Goal: Information Seeking & Learning: Compare options

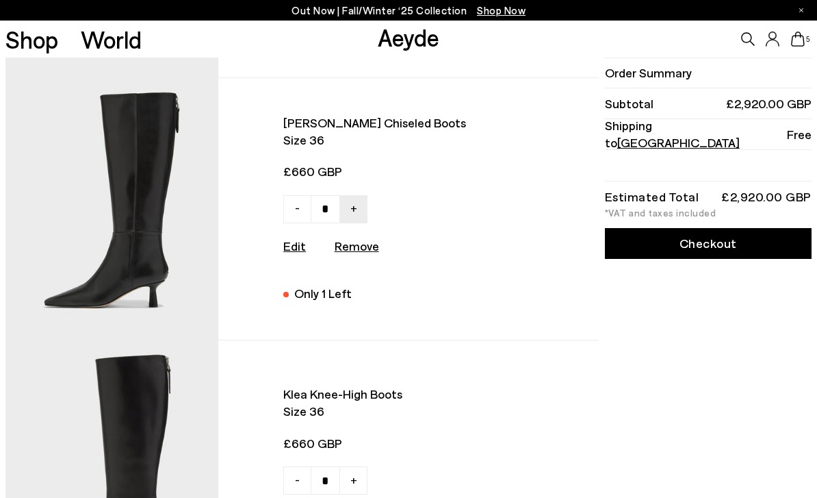
scroll to position [751, 0]
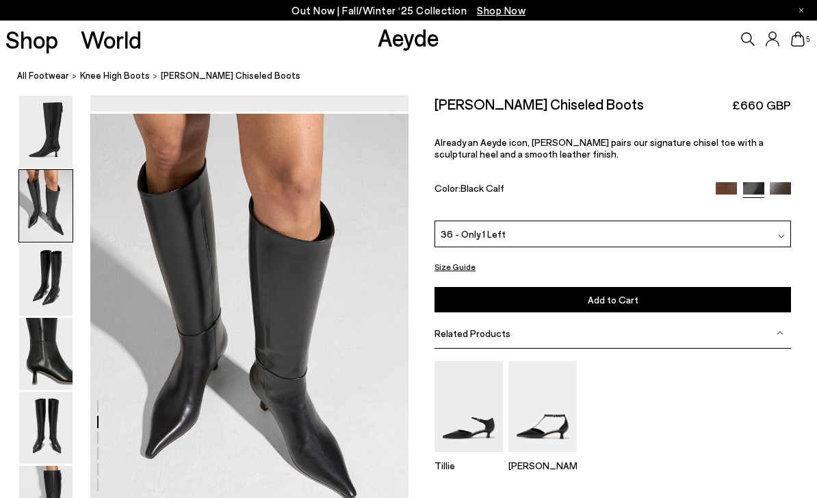
scroll to position [427, 0]
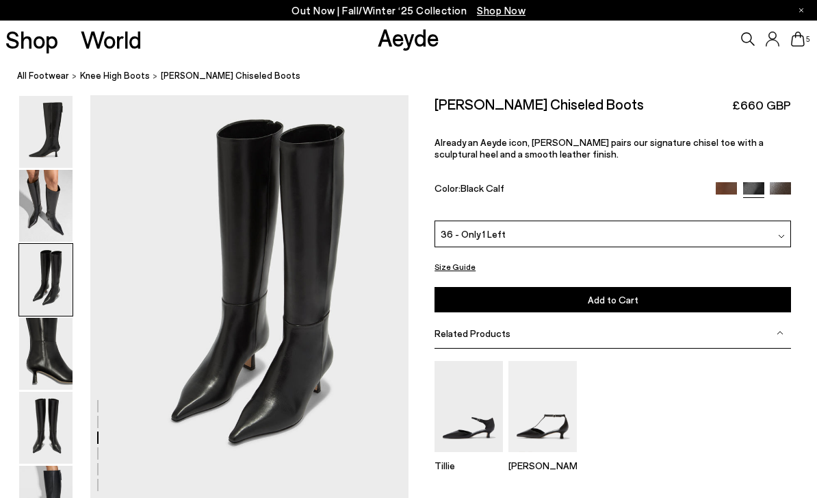
click at [51, 197] on img at bounding box center [45, 206] width 53 height 72
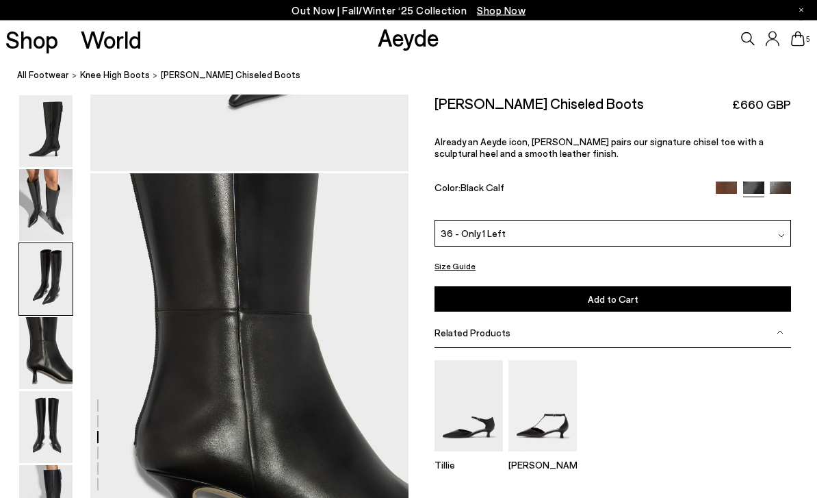
scroll to position [1280, 0]
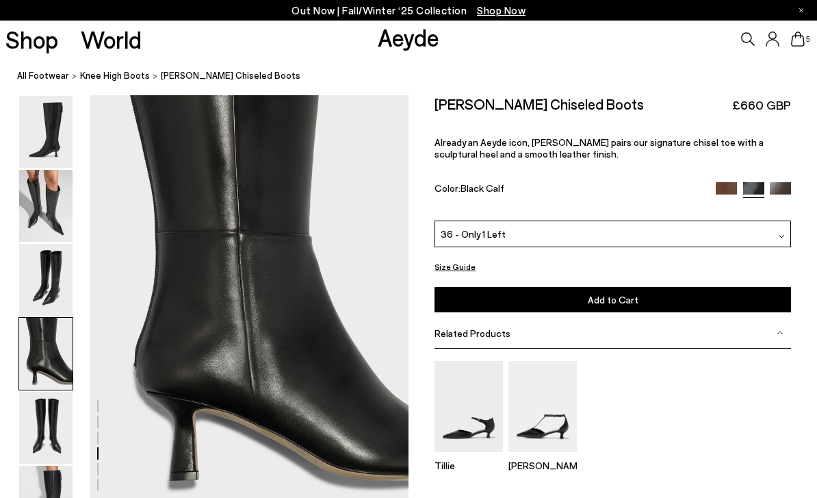
click at [51, 387] on img at bounding box center [45, 354] width 53 height 72
click at [798, 45] on icon at bounding box center [798, 38] width 14 height 15
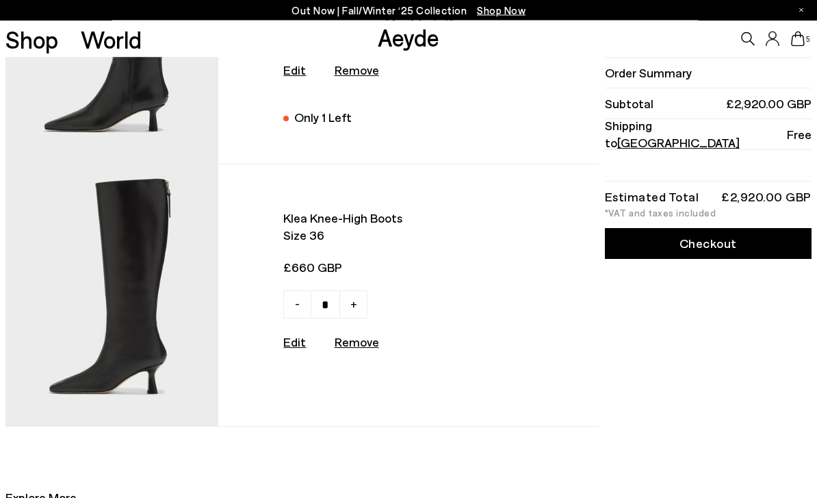
scroll to position [952, 0]
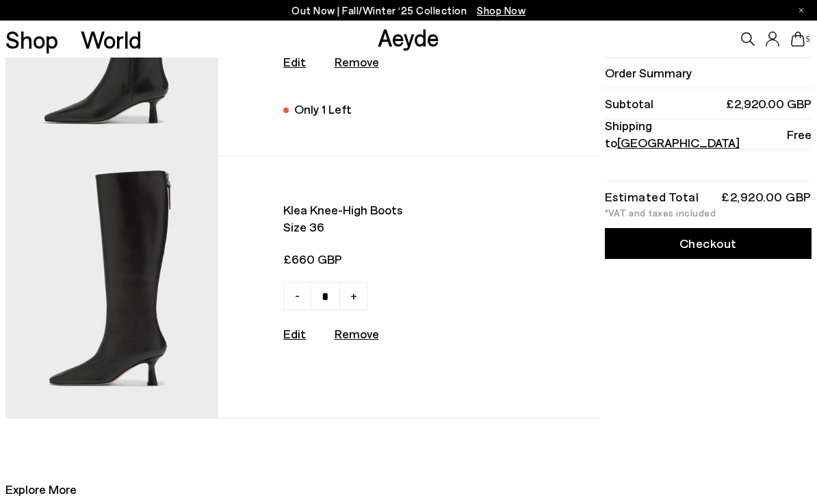
click at [165, 287] on img at bounding box center [111, 287] width 212 height 262
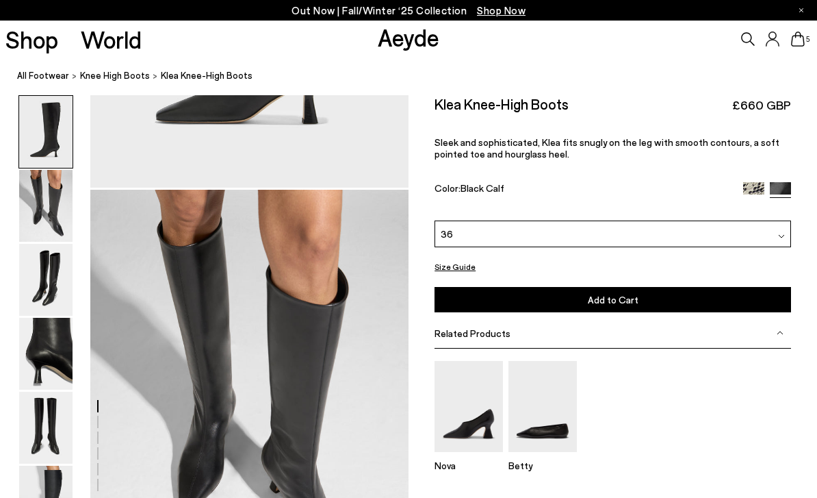
scroll to position [427, 0]
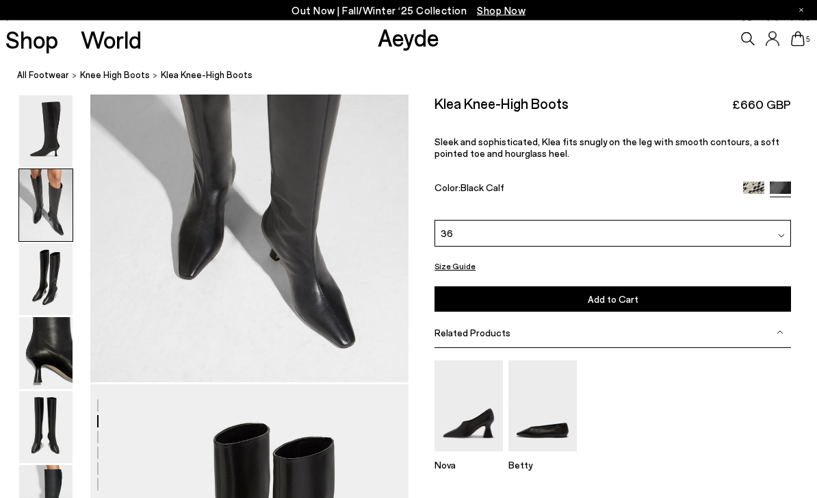
click at [38, 141] on img at bounding box center [45, 132] width 53 height 72
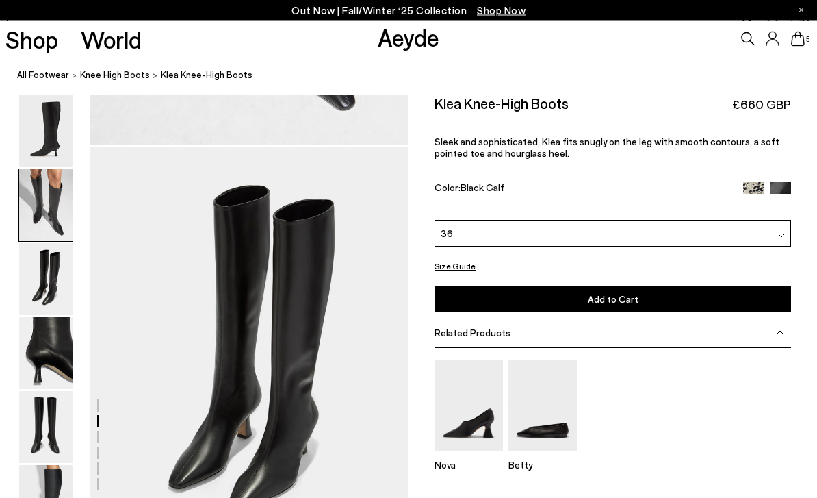
scroll to position [854, 0]
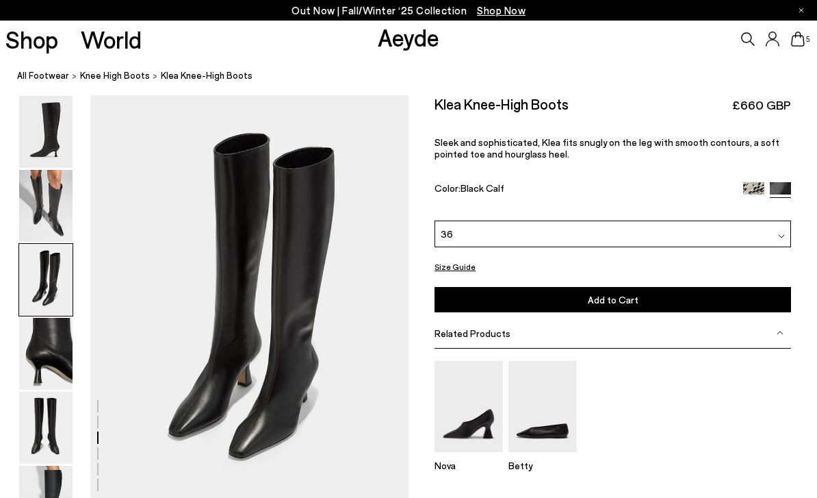
click at [799, 38] on icon at bounding box center [798, 38] width 14 height 15
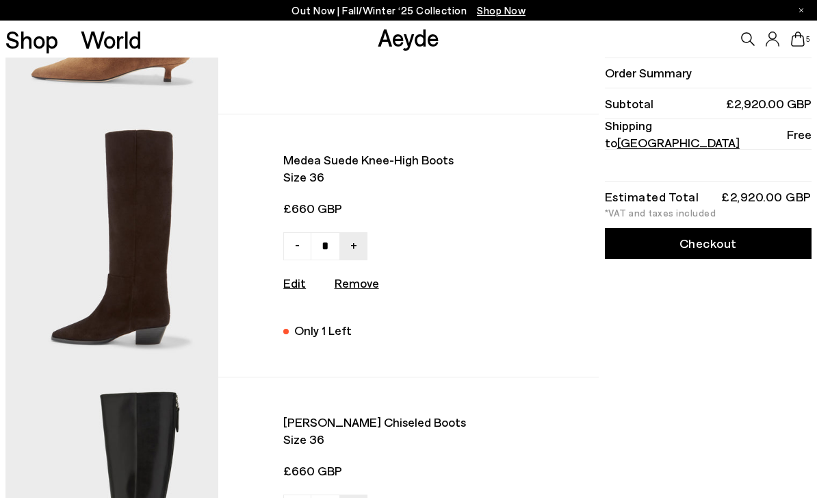
scroll to position [465, 0]
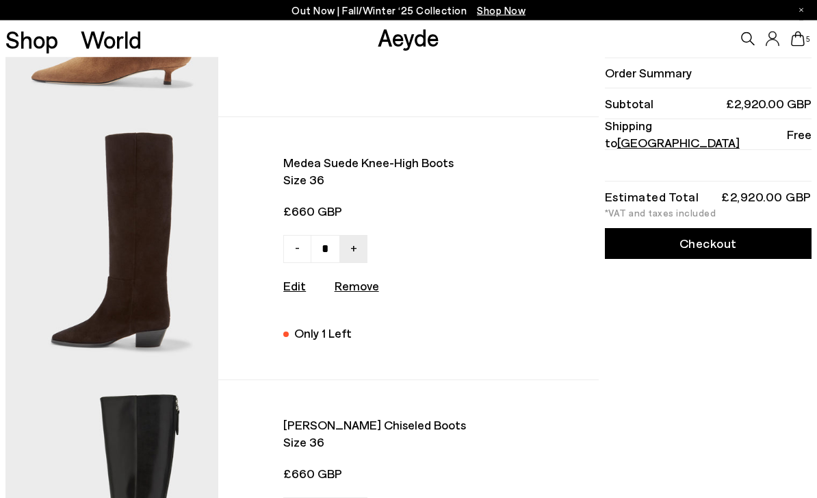
click at [170, 281] on img at bounding box center [111, 249] width 212 height 262
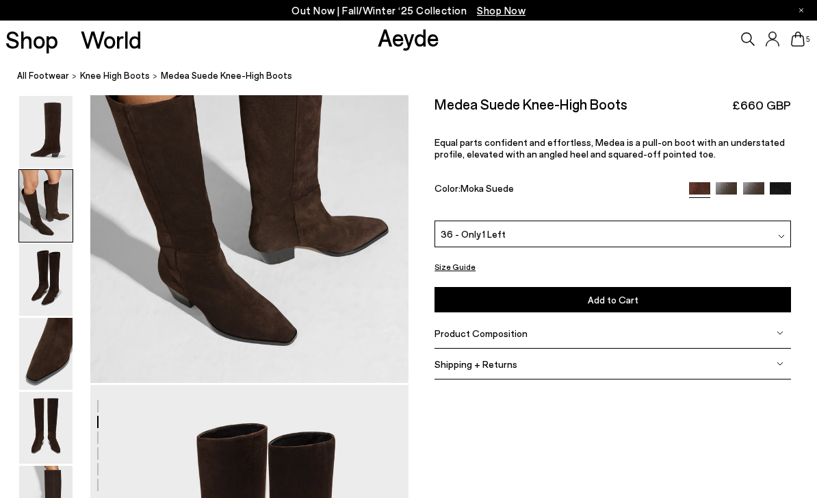
scroll to position [427, 0]
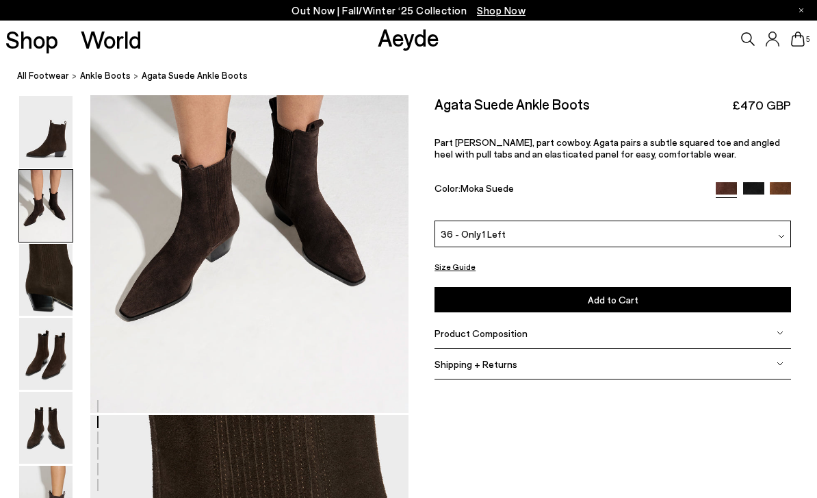
scroll to position [427, 0]
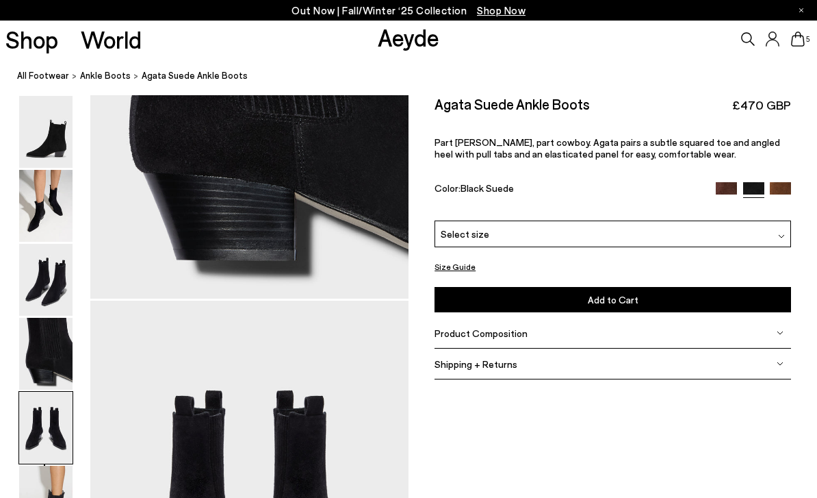
scroll to position [1707, 0]
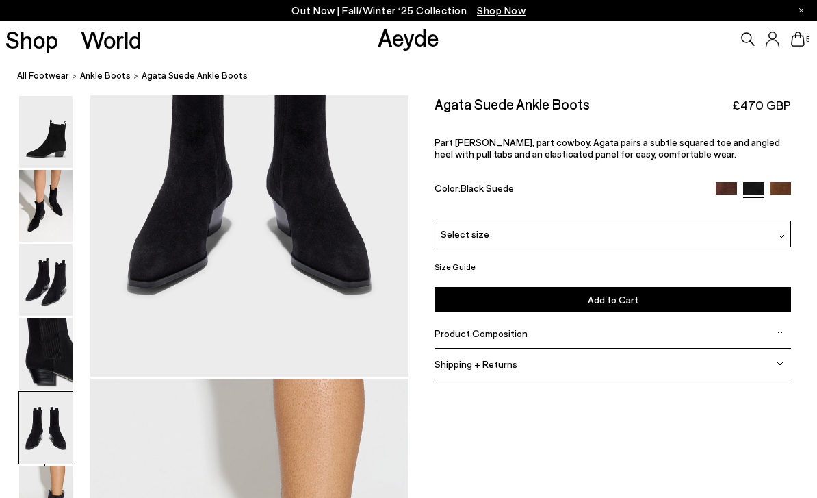
click at [53, 279] on img at bounding box center [45, 280] width 53 height 72
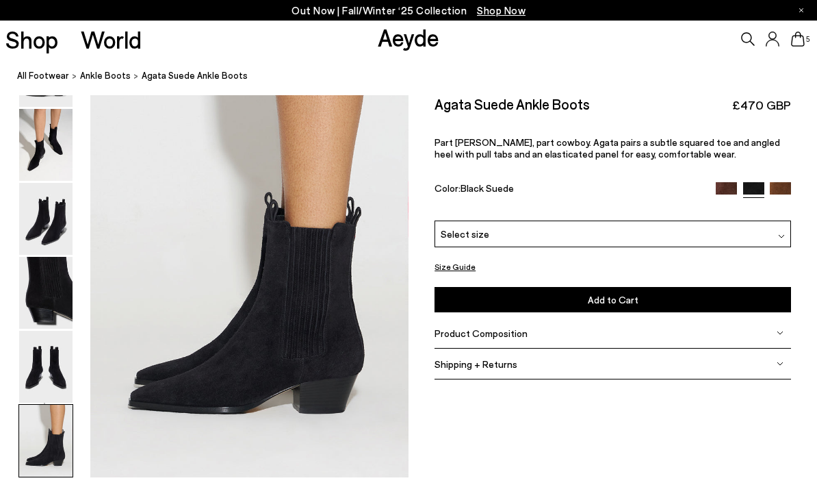
scroll to position [2227, 0]
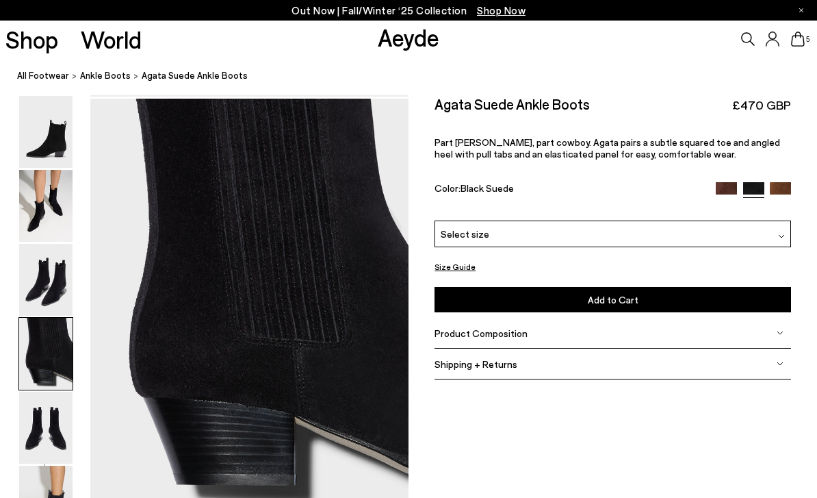
scroll to position [1280, 0]
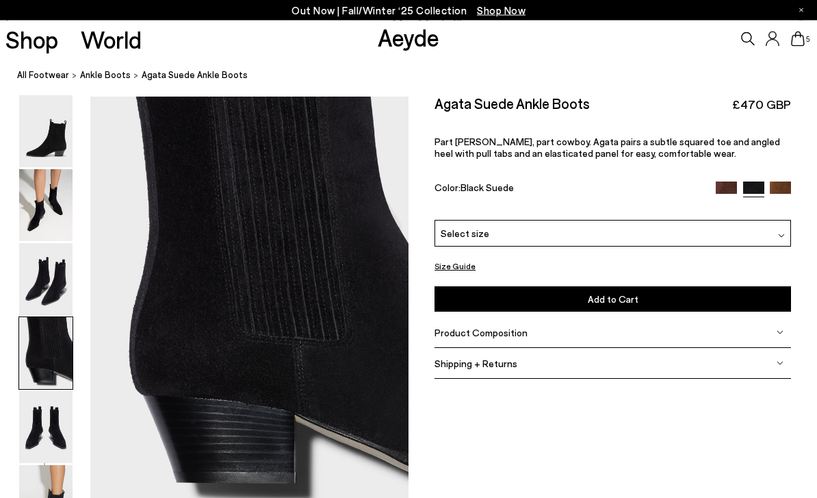
click at [63, 268] on img at bounding box center [45, 280] width 53 height 72
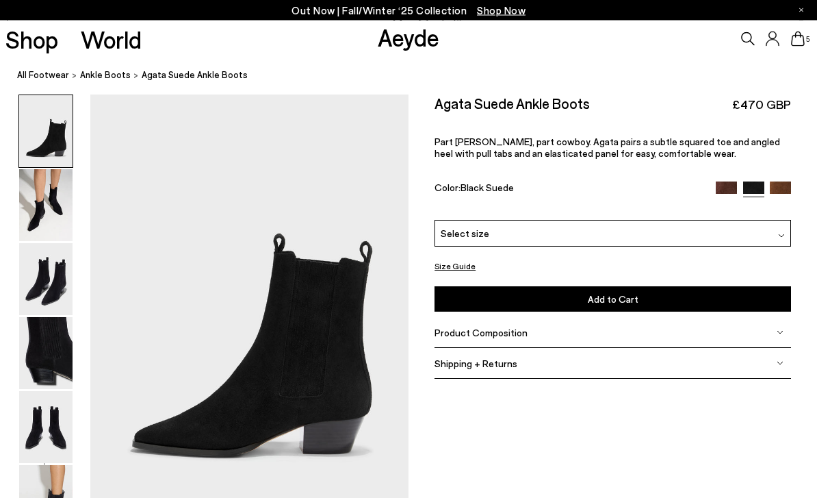
scroll to position [0, 0]
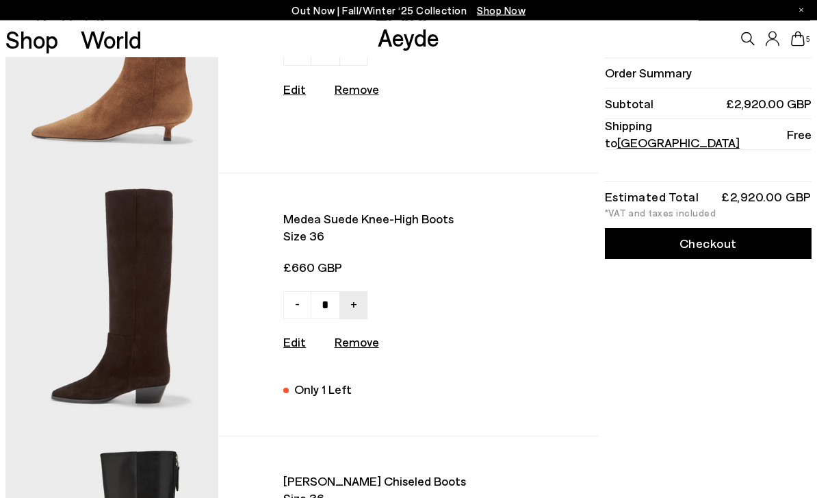
scroll to position [415, 0]
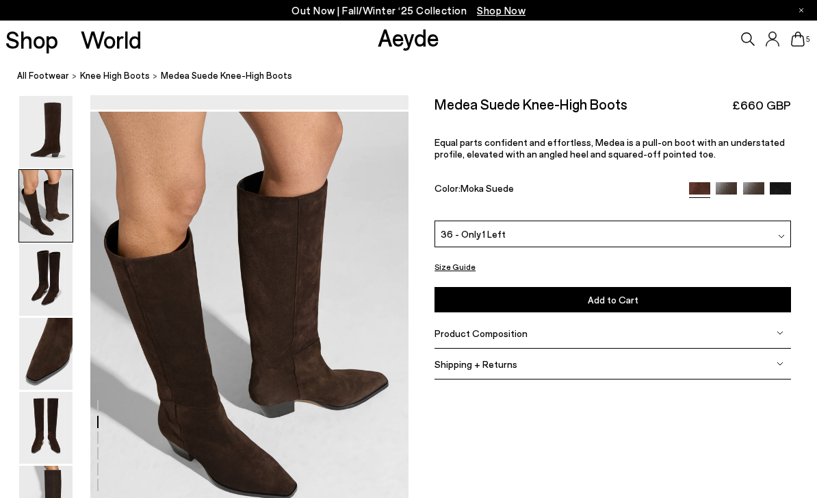
scroll to position [427, 0]
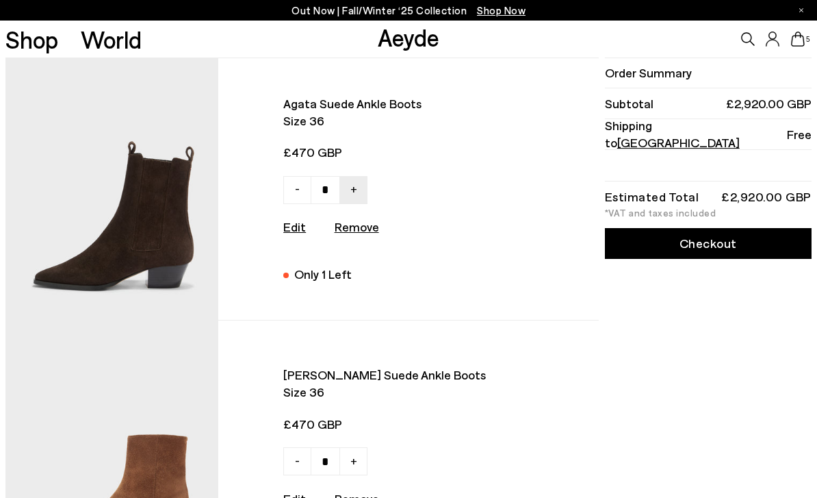
click at [172, 242] on img at bounding box center [111, 189] width 212 height 262
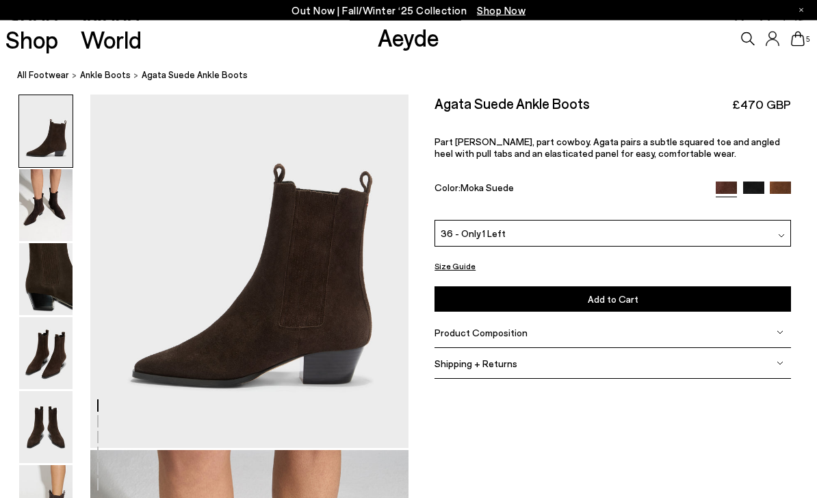
scroll to position [427, 0]
